Goal: Task Accomplishment & Management: Manage account settings

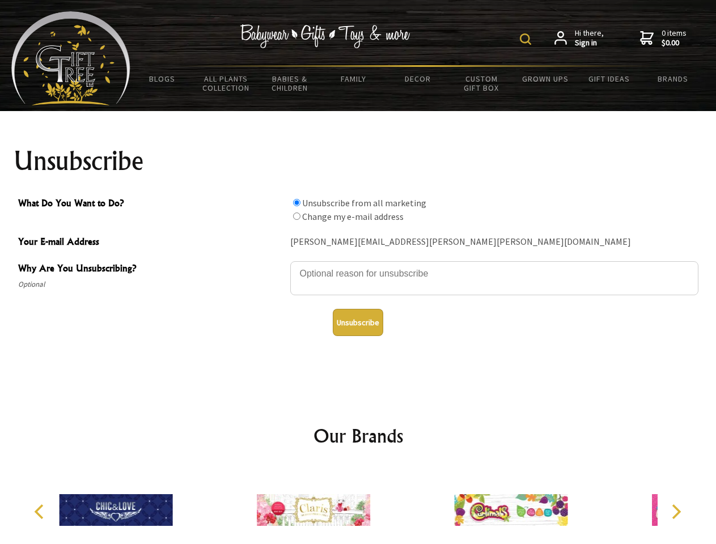
click at [527, 39] on img at bounding box center [525, 38] width 11 height 11
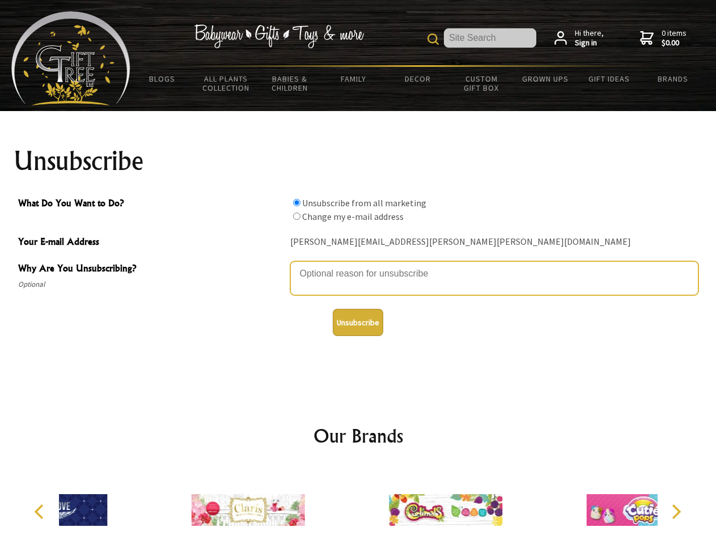
click at [358, 265] on textarea "Why Are You Unsubscribing?" at bounding box center [494, 278] width 408 height 34
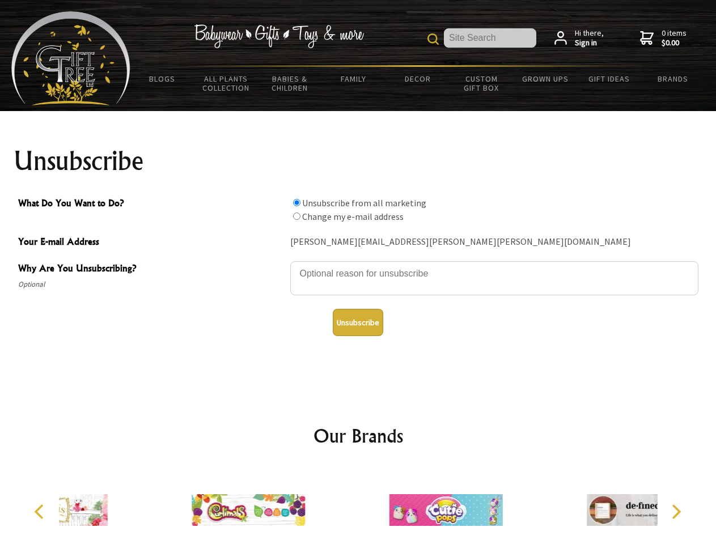
click at [297, 202] on input "What Do You Want to Do?" at bounding box center [296, 202] width 7 height 7
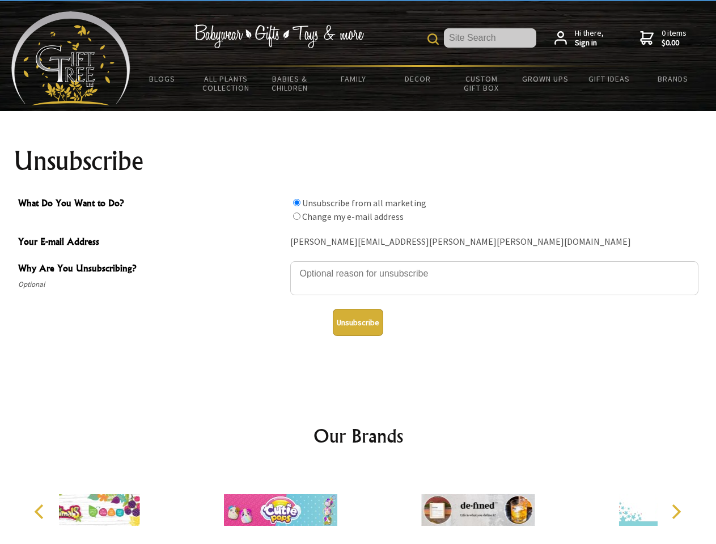
click at [297, 216] on input "What Do You Want to Do?" at bounding box center [296, 216] width 7 height 7
radio input "true"
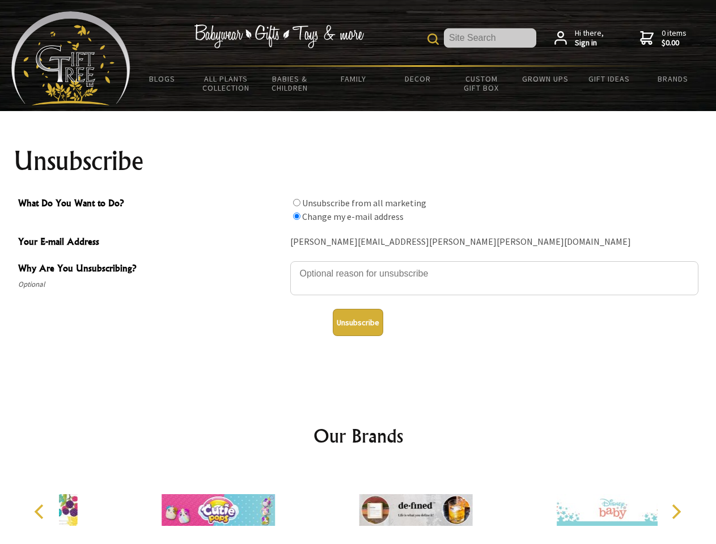
click at [358, 323] on button "Unsubscribe" at bounding box center [358, 322] width 50 height 27
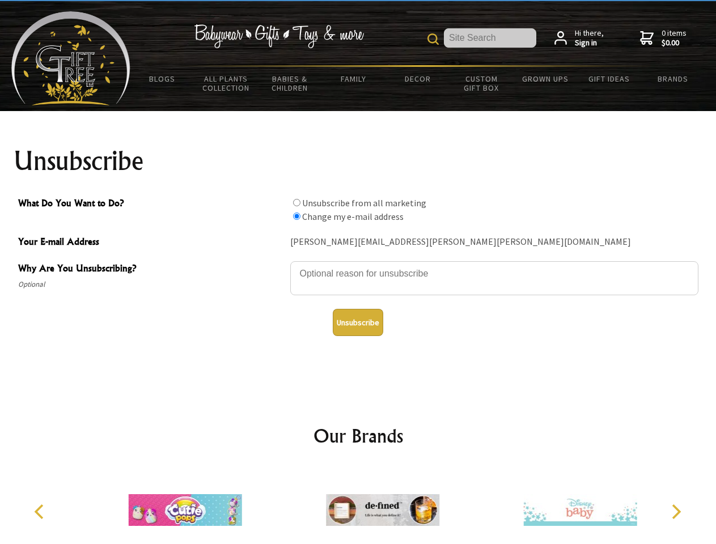
click at [41, 512] on icon "Previous" at bounding box center [40, 512] width 15 height 15
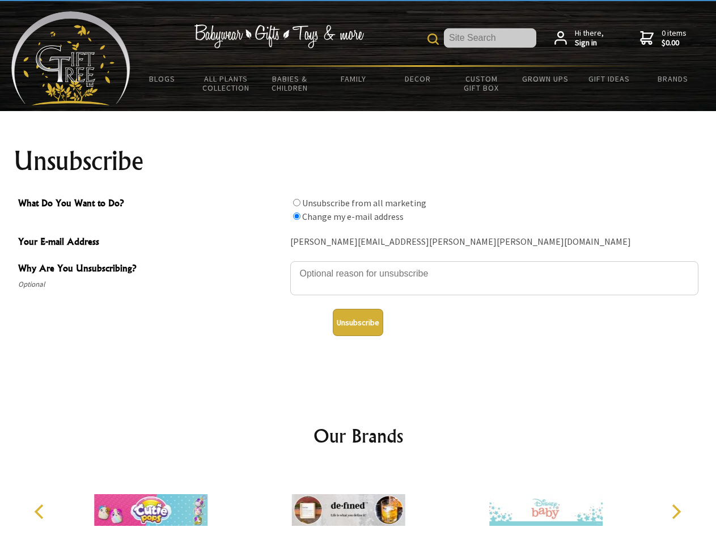
click at [676, 512] on icon "Next" at bounding box center [675, 512] width 15 height 15
